Goal: Find contact information: Obtain details needed to contact an individual or organization

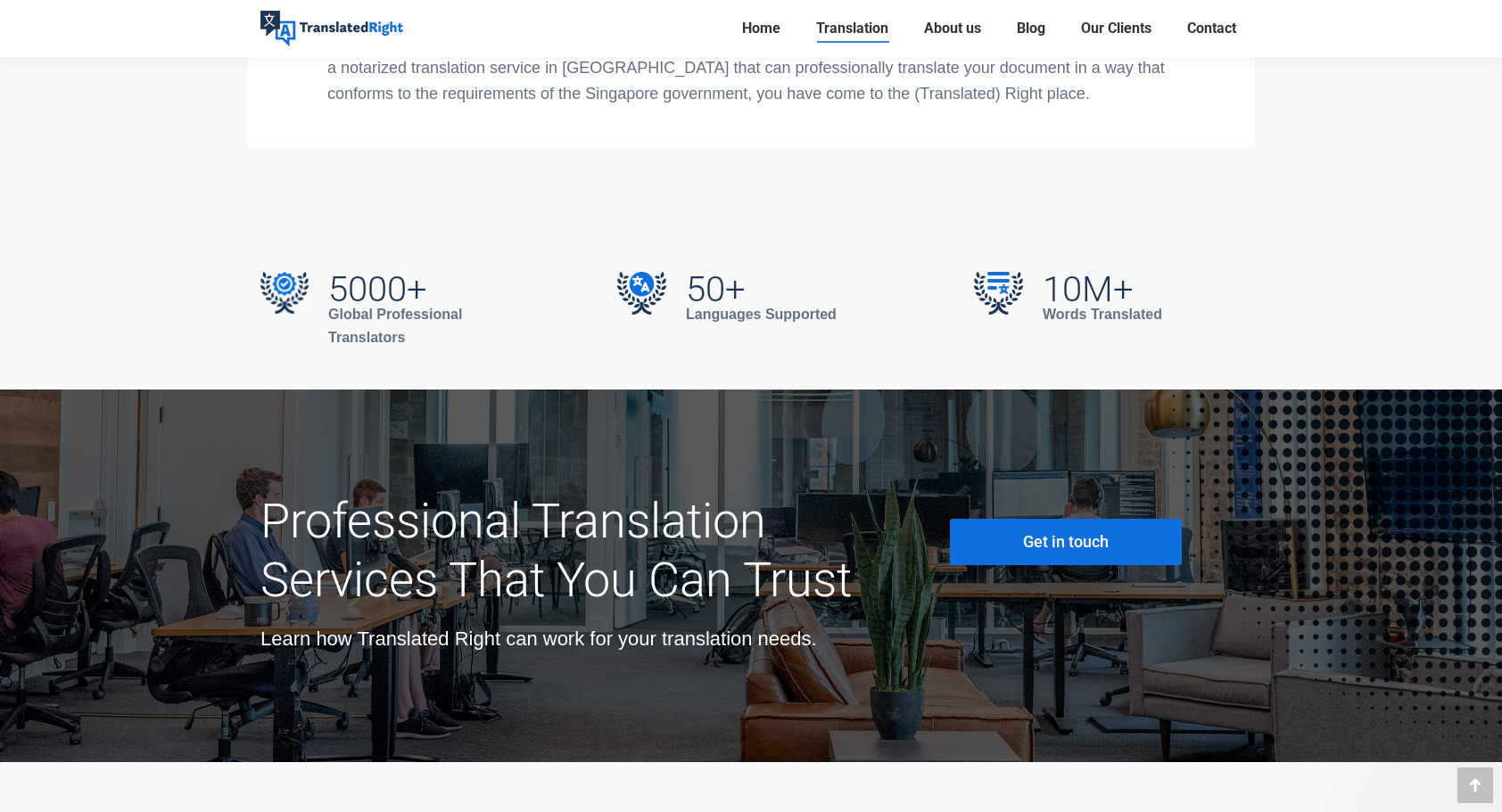
scroll to position [6207, 0]
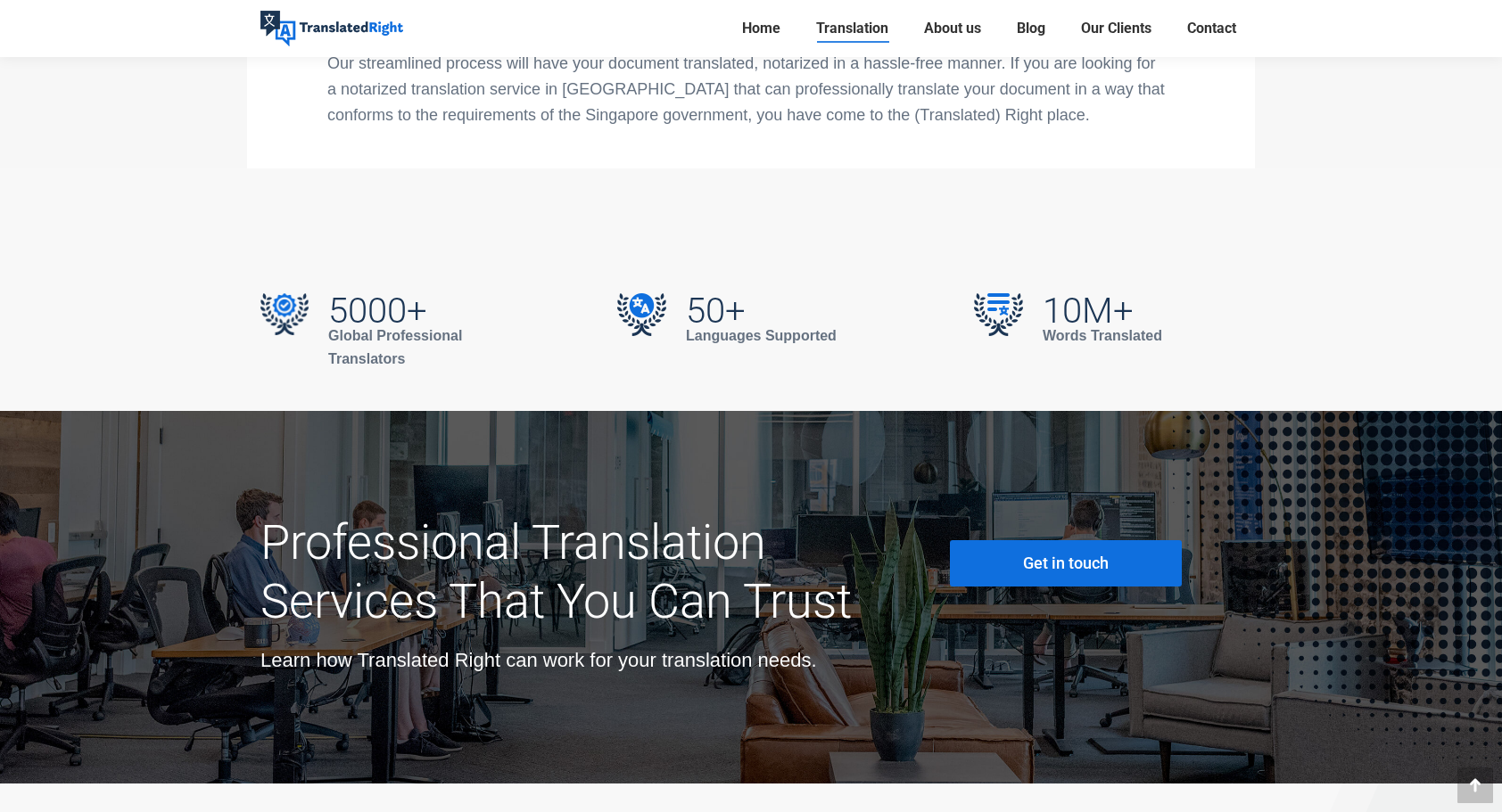
click at [1002, 540] on link "Get in touch" at bounding box center [1066, 563] width 232 height 46
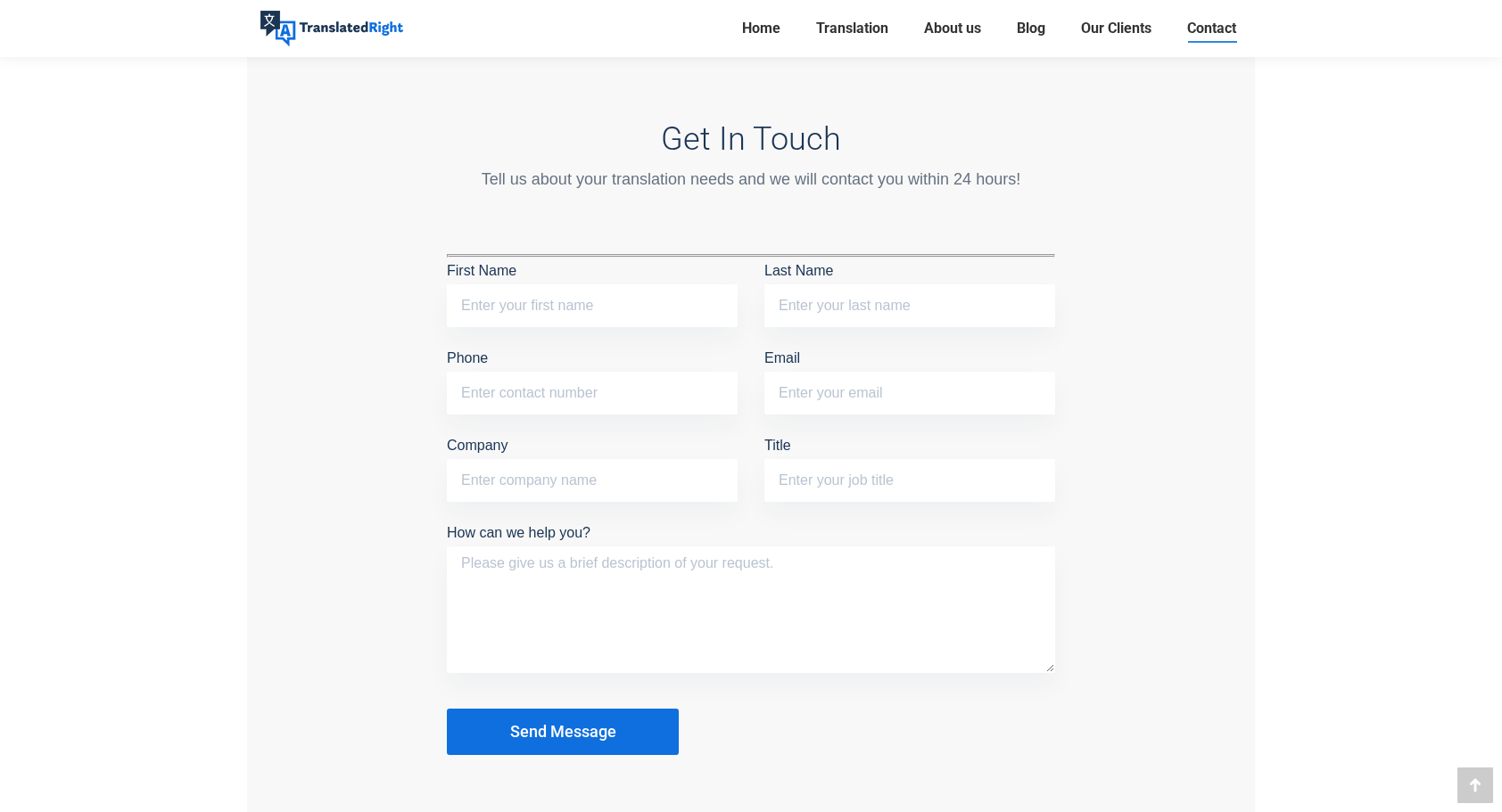
scroll to position [1382, 0]
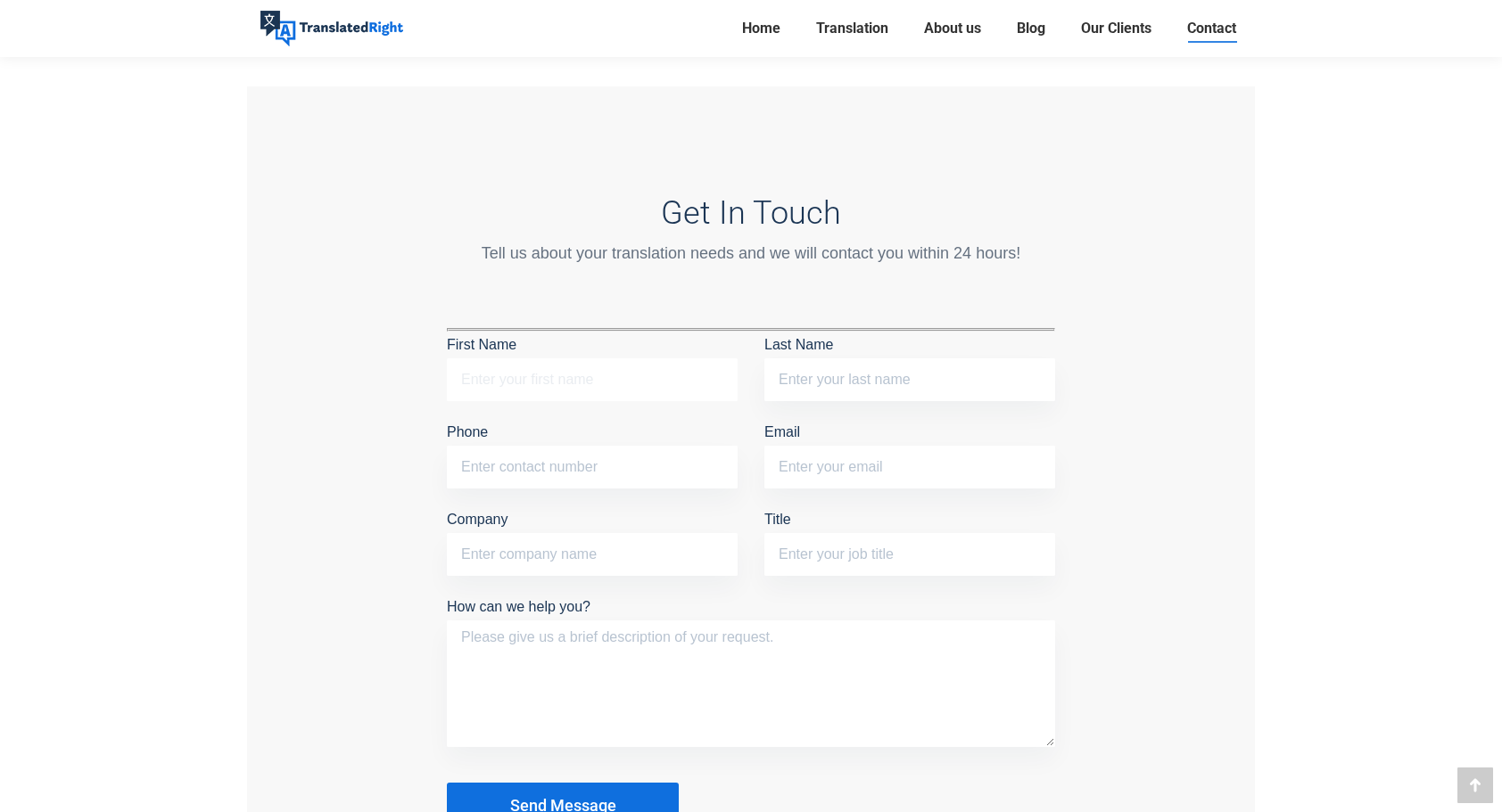
click at [653, 360] on input "First Name" at bounding box center [592, 379] width 290 height 43
type input "Eaint Nadi"
type input "Linn"
click at [587, 474] on input "Phone" at bounding box center [592, 467] width 290 height 43
click at [464, 467] on input "86444377" at bounding box center [592, 467] width 290 height 43
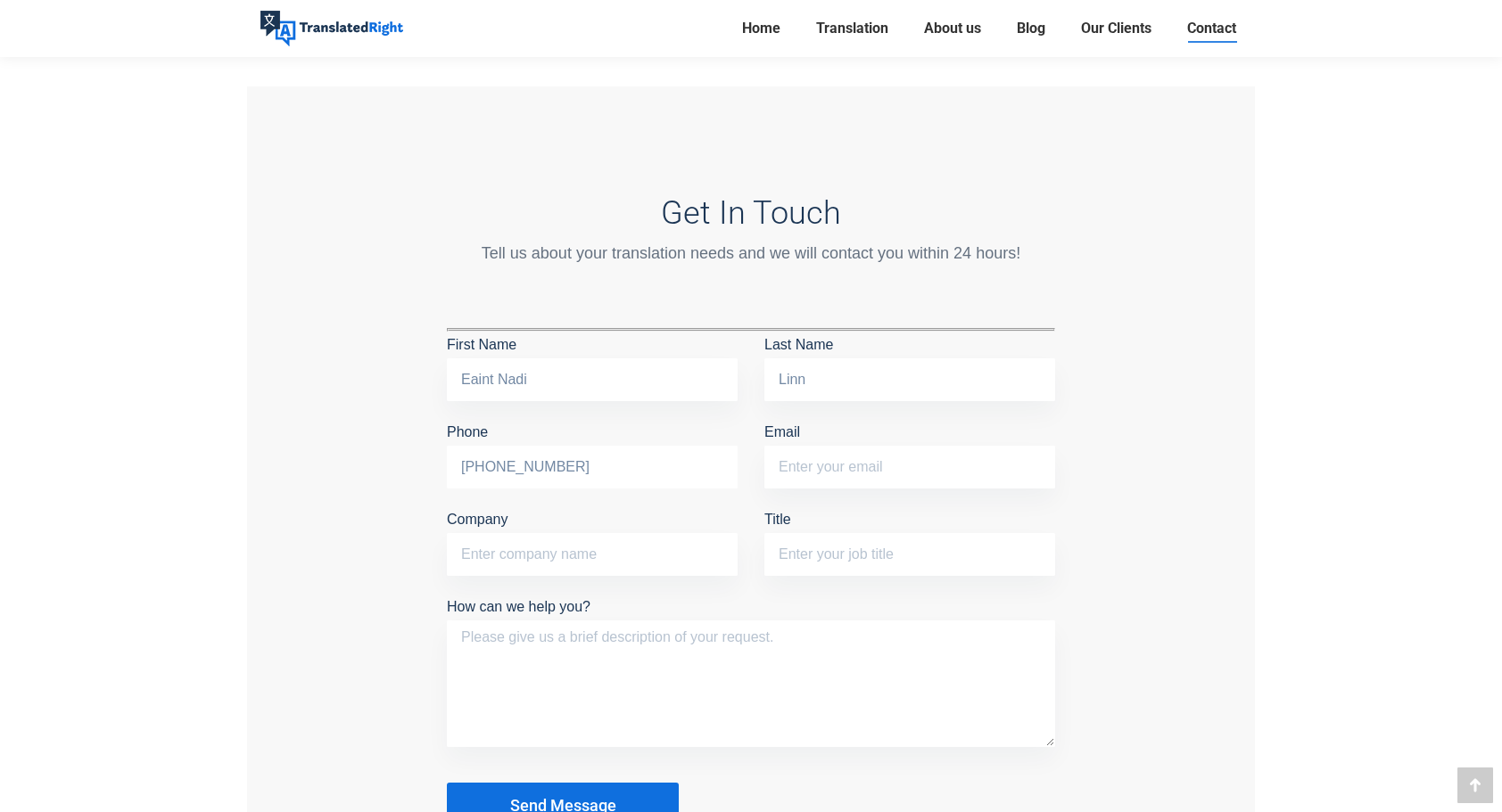
type input "[PHONE_NUMBER]"
click at [807, 460] on input "Email" at bounding box center [909, 467] width 290 height 43
type input "[EMAIL_ADDRESS][DOMAIN_NAME]"
click at [689, 561] on input "Company" at bounding box center [592, 555] width 290 height 43
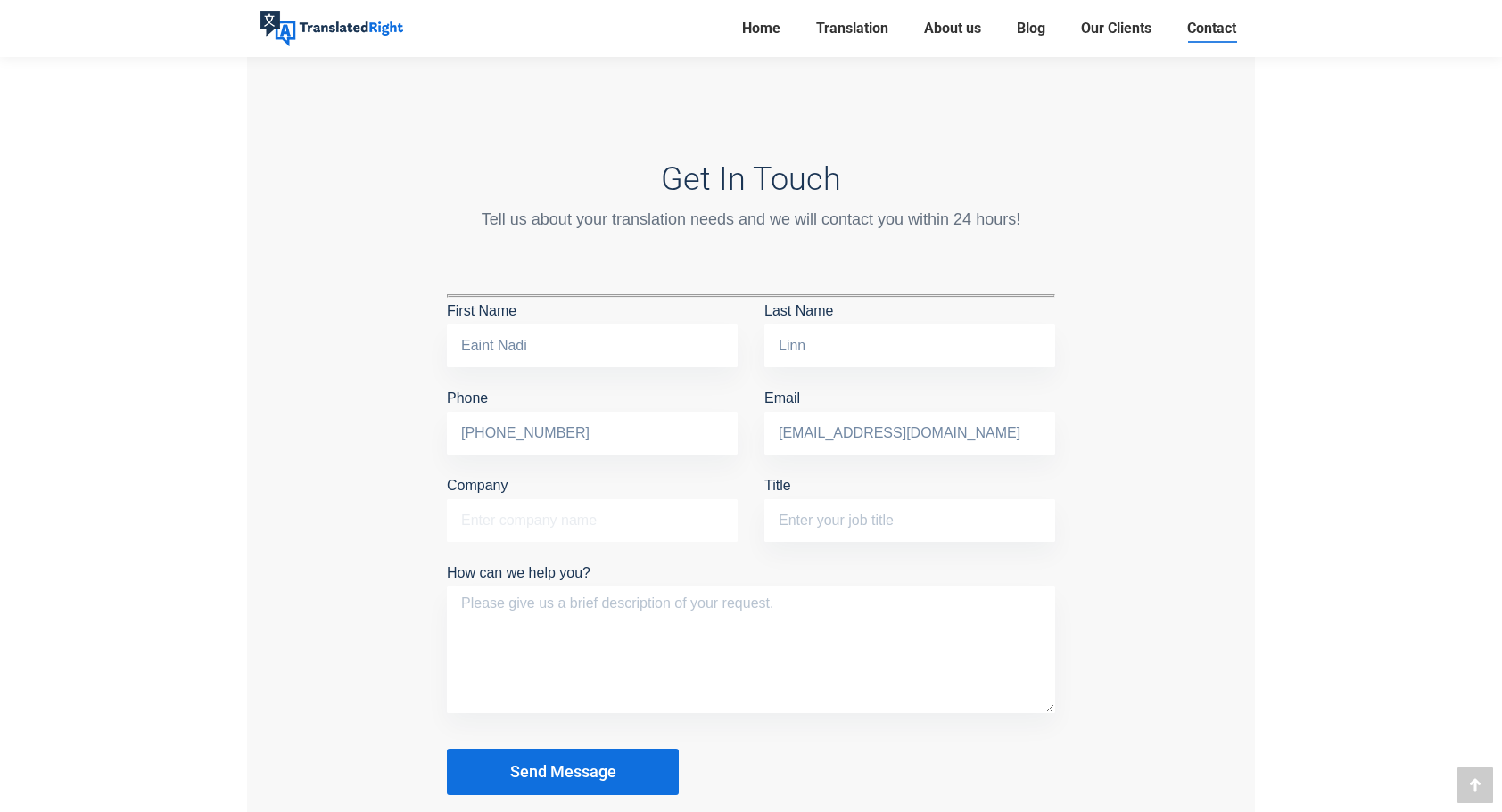
scroll to position [1415, 0]
type input "-"
click at [808, 529] on input "Title" at bounding box center [909, 522] width 290 height 43
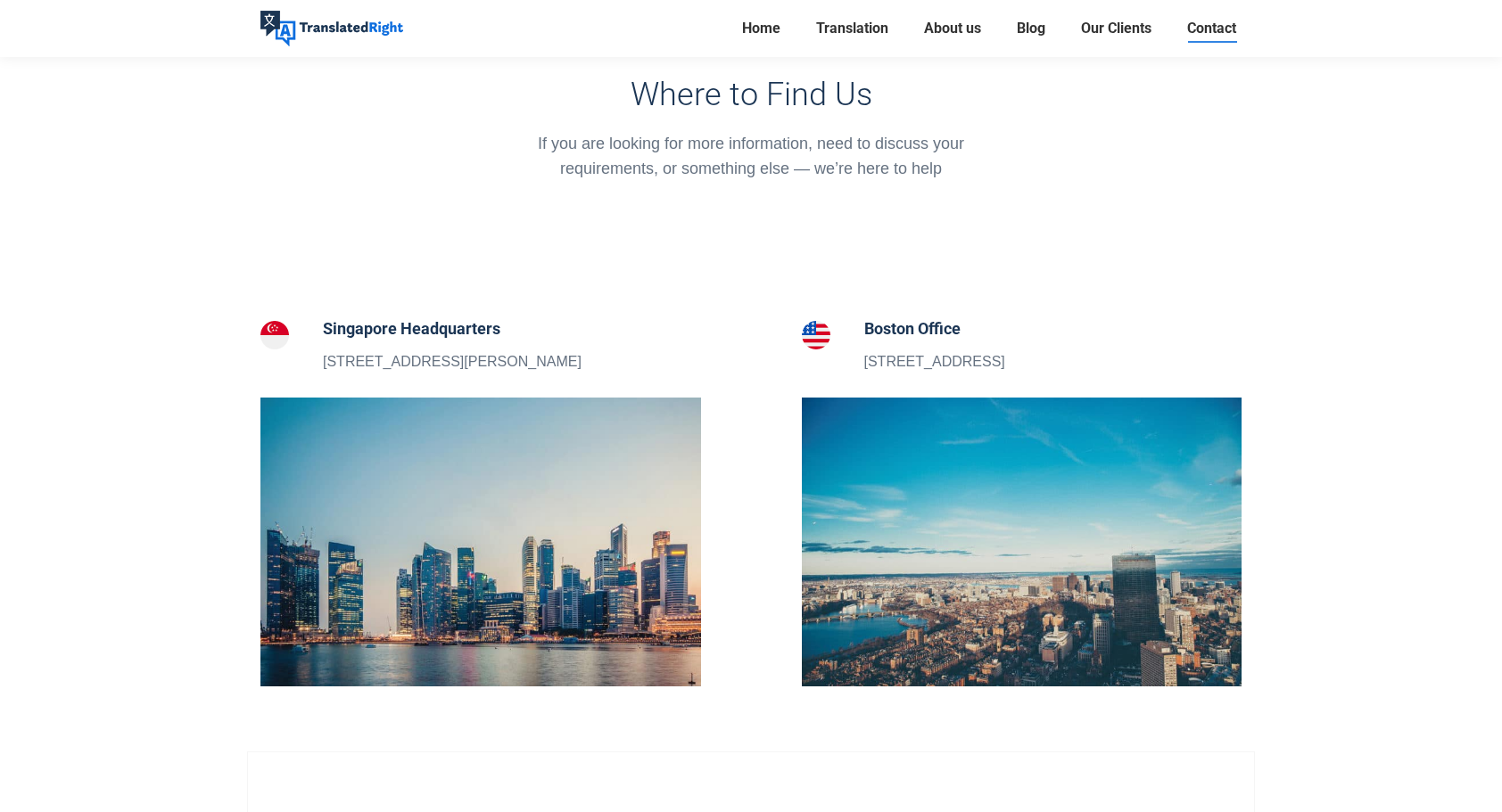
scroll to position [0, 0]
